Goal: Navigation & Orientation: Find specific page/section

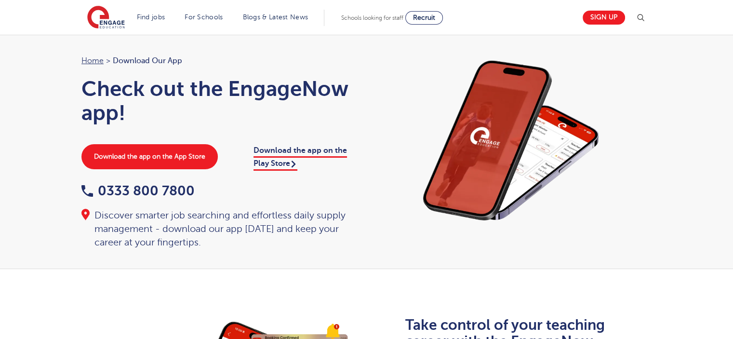
click at [23, 33] on header "Find jobs All vacancies We have one of the UK's largest database. and with hund…" at bounding box center [366, 17] width 733 height 35
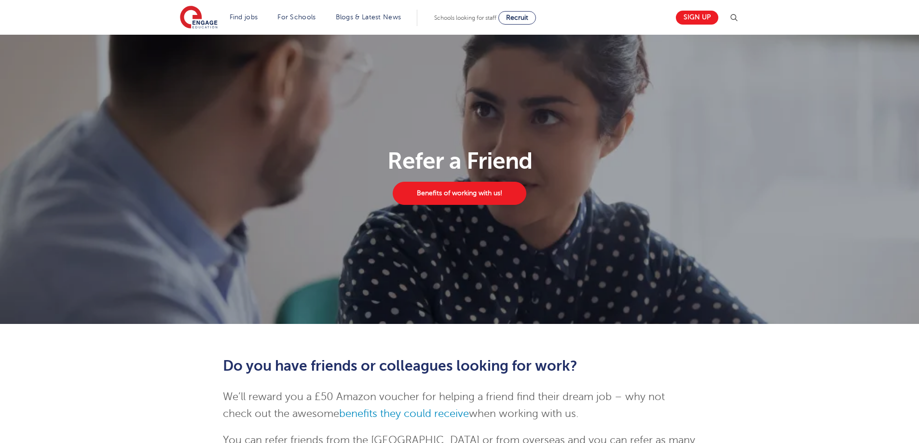
click at [258, 159] on h1 "Refer a Friend" at bounding box center [459, 160] width 570 height 23
